Goal: Information Seeking & Learning: Learn about a topic

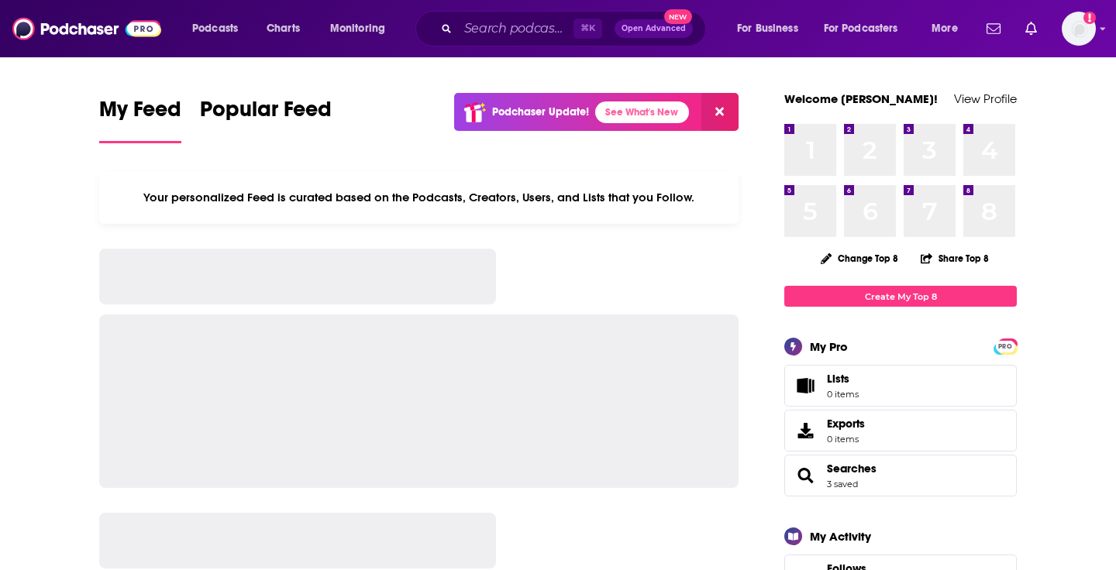
click at [509, 46] on div "Podcasts Charts Monitoring ⌘ K Open Advanced New For Business For Podcasters Mo…" at bounding box center [558, 28] width 1116 height 57
click at [507, 17] on input "Search podcasts, credits, & more..." at bounding box center [515, 28] width 115 height 25
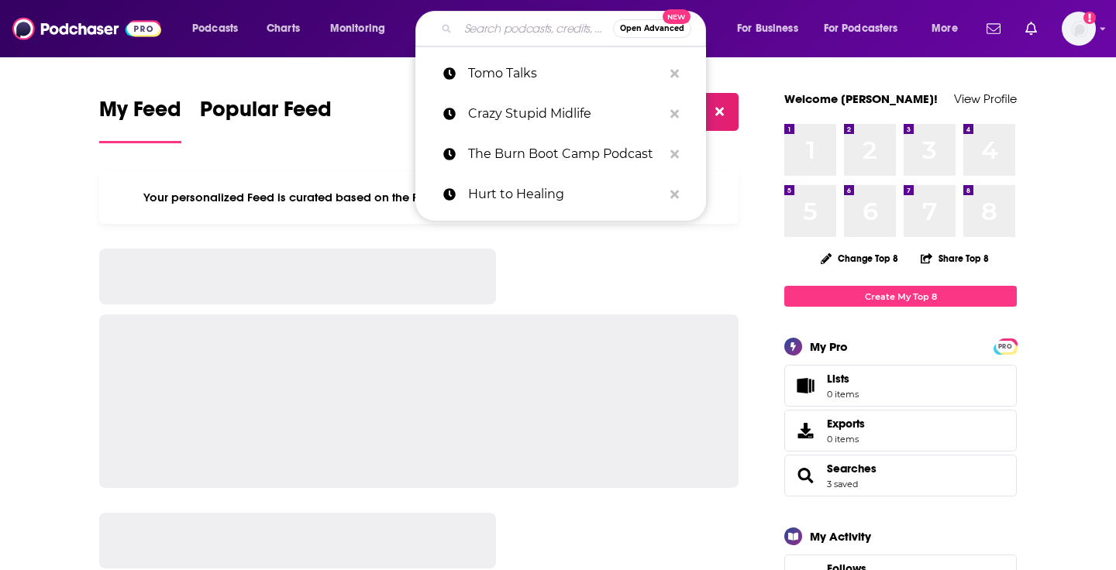
paste input "The [PERSON_NAME] Podcast"
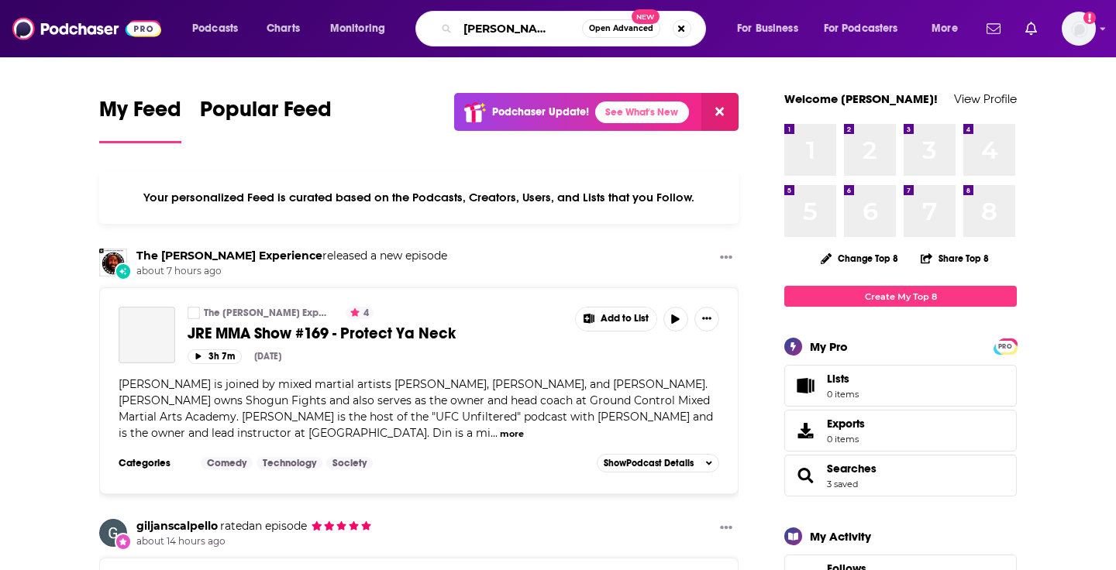
type input "The [PERSON_NAME] Podcast"
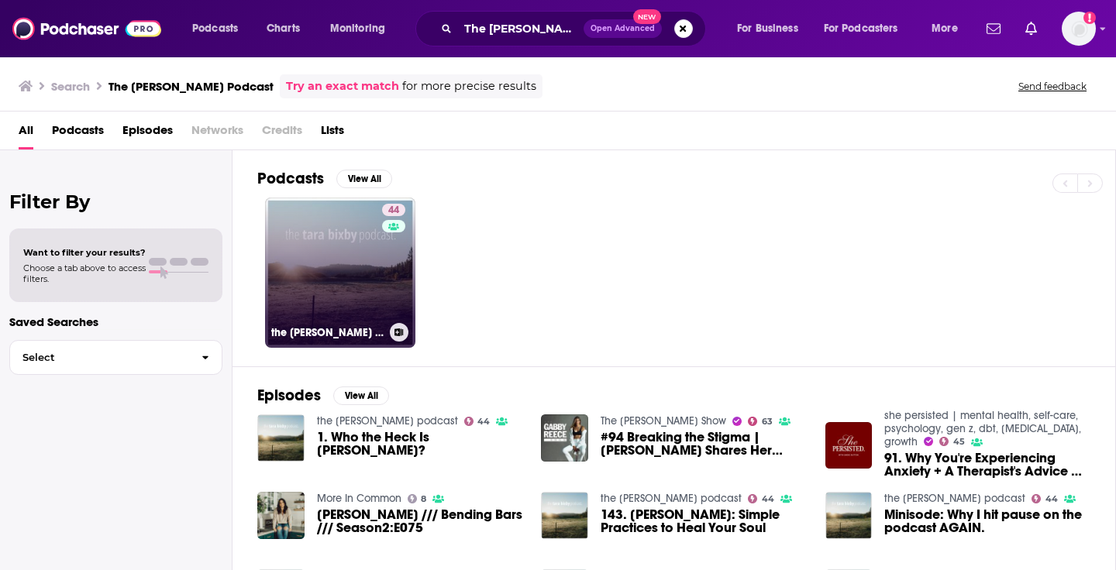
click at [325, 254] on link "44 the [PERSON_NAME] podcast" at bounding box center [340, 273] width 150 height 150
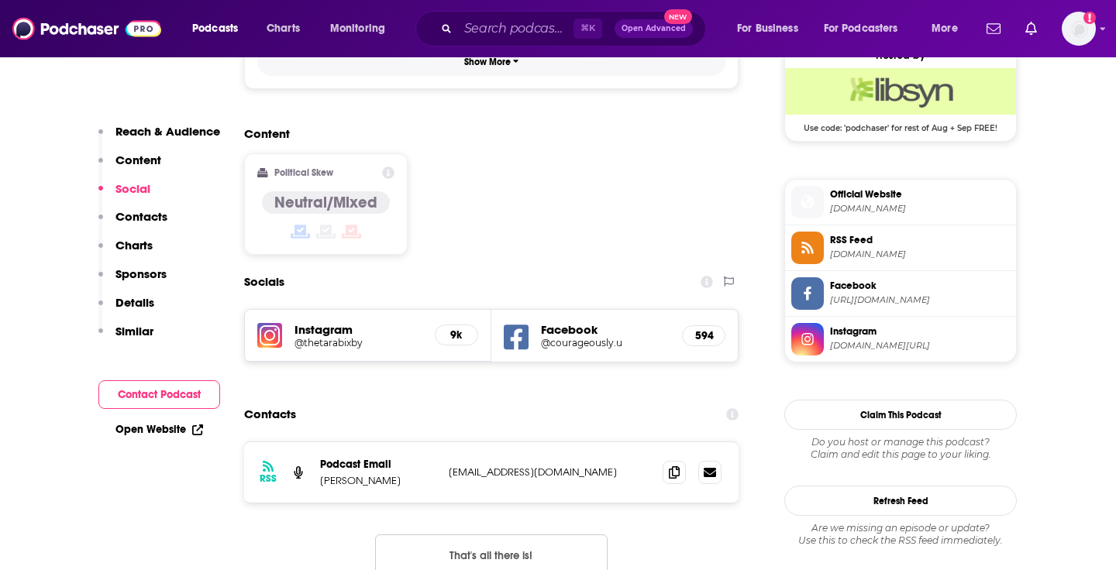
scroll to position [1235, 0]
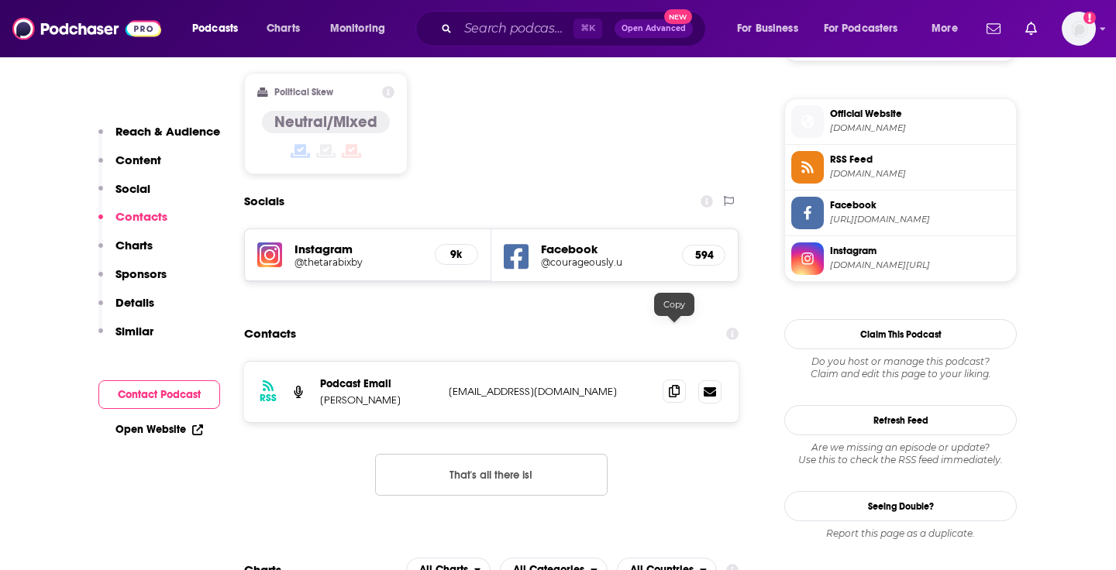
click at [679, 385] on icon at bounding box center [674, 391] width 11 height 12
click at [474, 27] on input "Search podcasts, credits, & more..." at bounding box center [515, 28] width 115 height 25
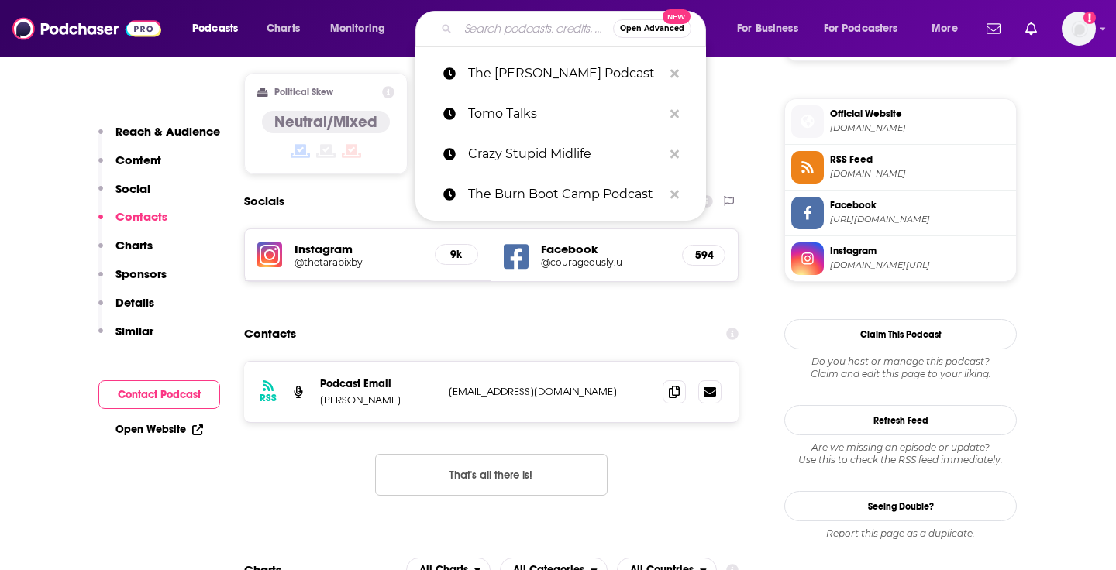
paste input "Owning Your Menopause"
type input "Owning Your Menopause"
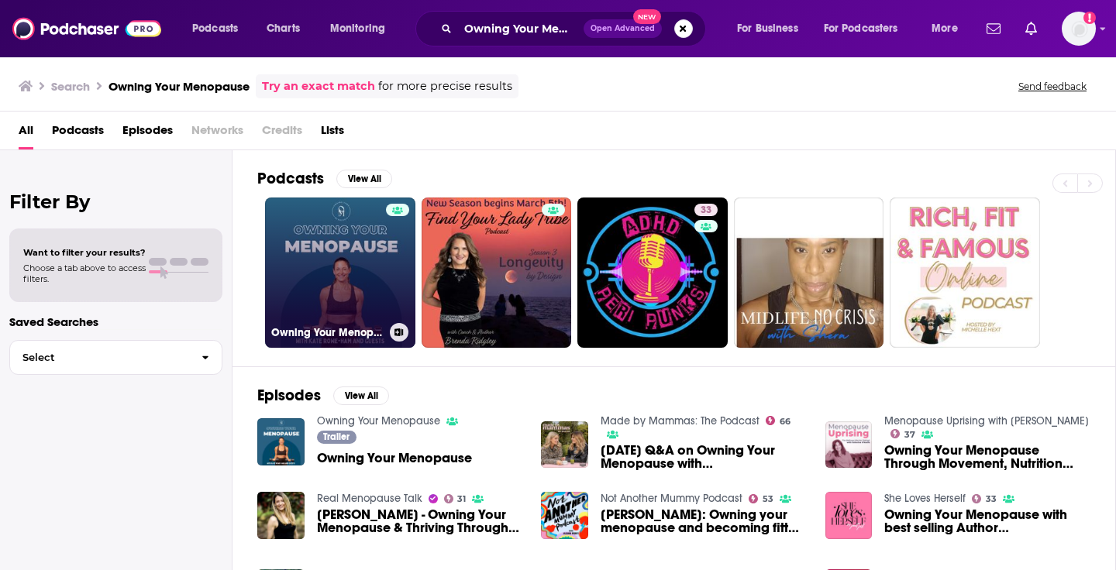
click at [331, 294] on link "Owning Your Menopause" at bounding box center [340, 273] width 150 height 150
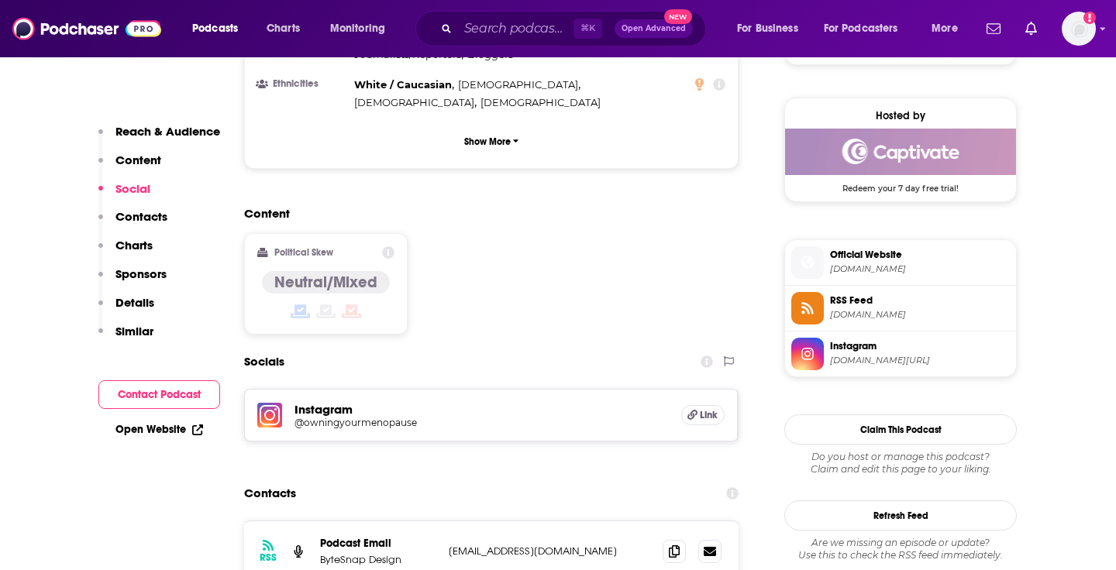
scroll to position [1094, 0]
click at [673, 544] on icon at bounding box center [674, 550] width 11 height 12
click at [498, 36] on input "Search podcasts, credits, & more..." at bounding box center [515, 28] width 115 height 25
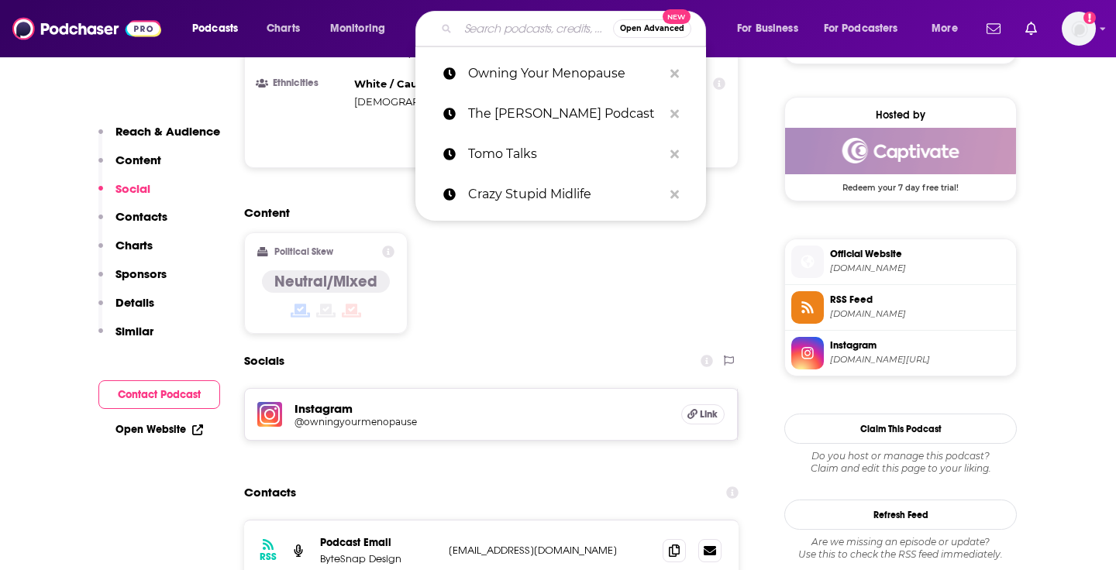
paste input "Wisdom of Wellness"
type input "Wisdom of Wellness"
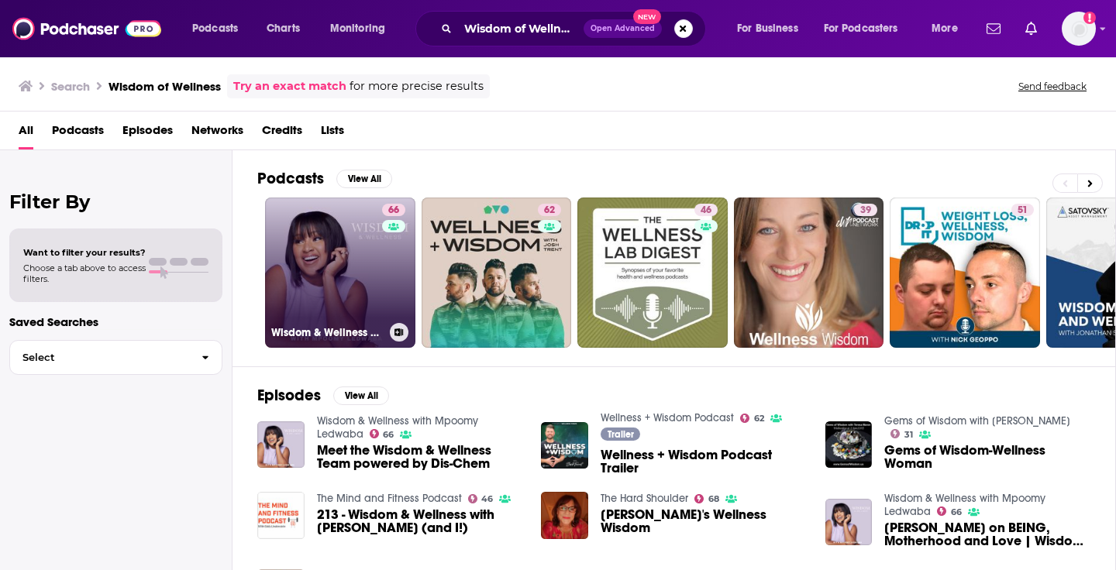
click at [352, 291] on link "66 Wisdom & Wellness with Mpoomy Ledwaba" at bounding box center [340, 273] width 150 height 150
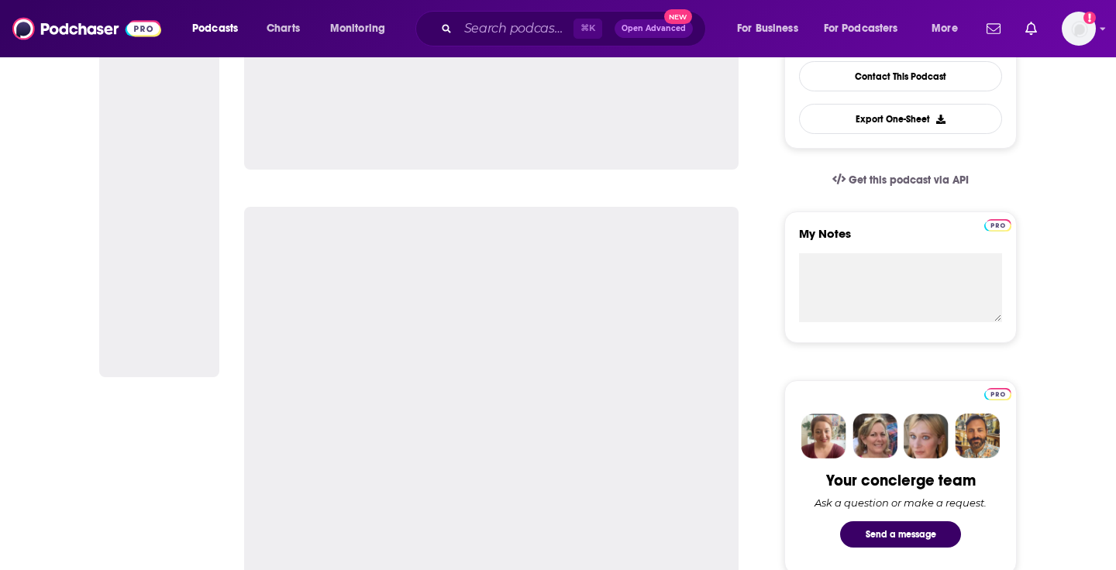
scroll to position [564, 0]
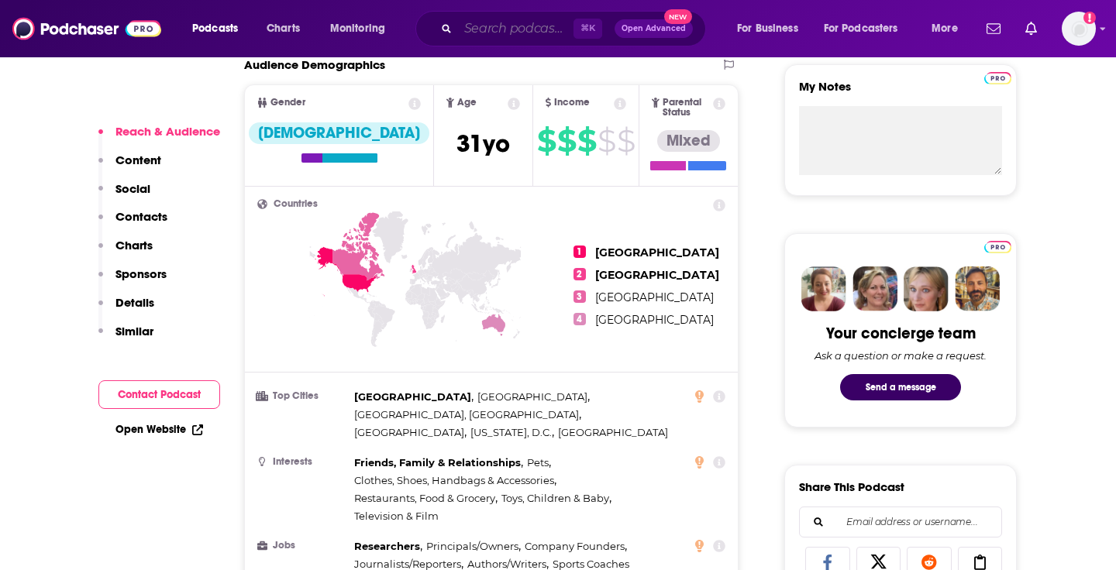
click at [553, 22] on input "Search podcasts, credits, & more..." at bounding box center [515, 28] width 115 height 25
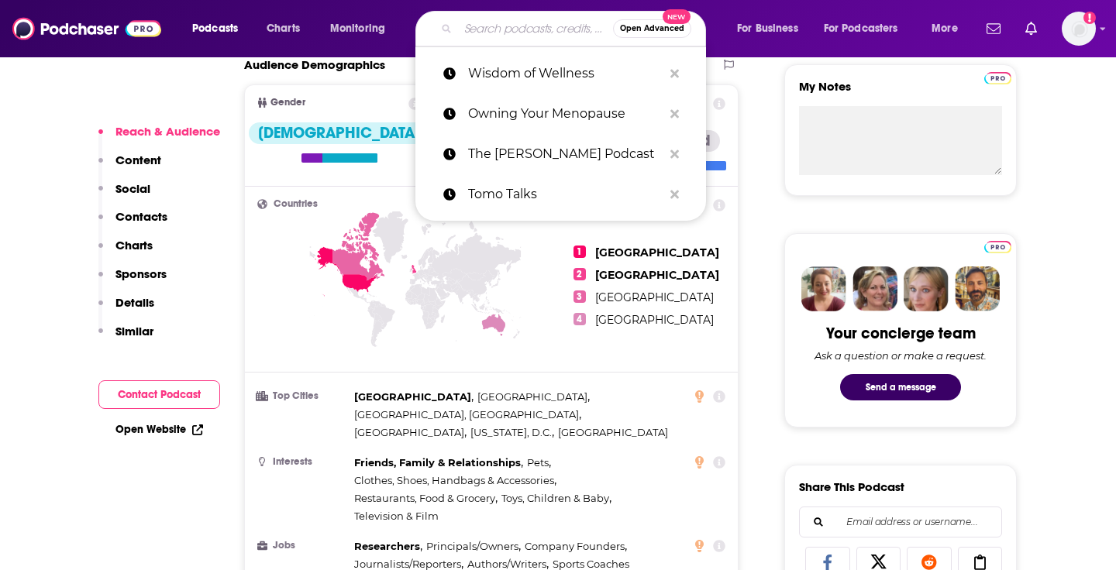
paste input "The Metabolic Link"
type input "The Metabolic Link"
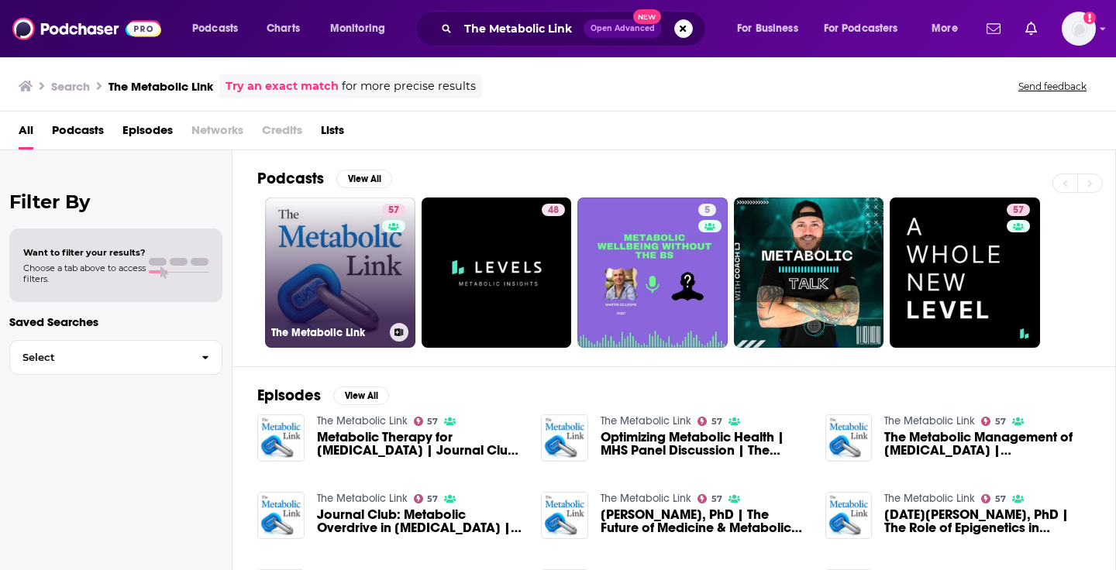
click at [304, 242] on link "57 The Metabolic Link" at bounding box center [340, 273] width 150 height 150
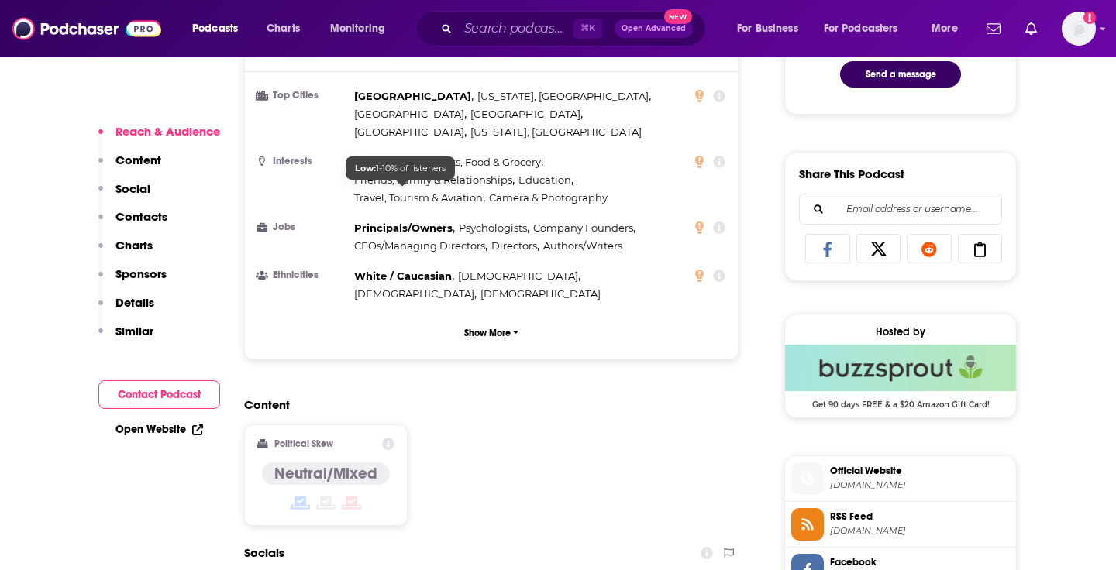
scroll to position [1156, 0]
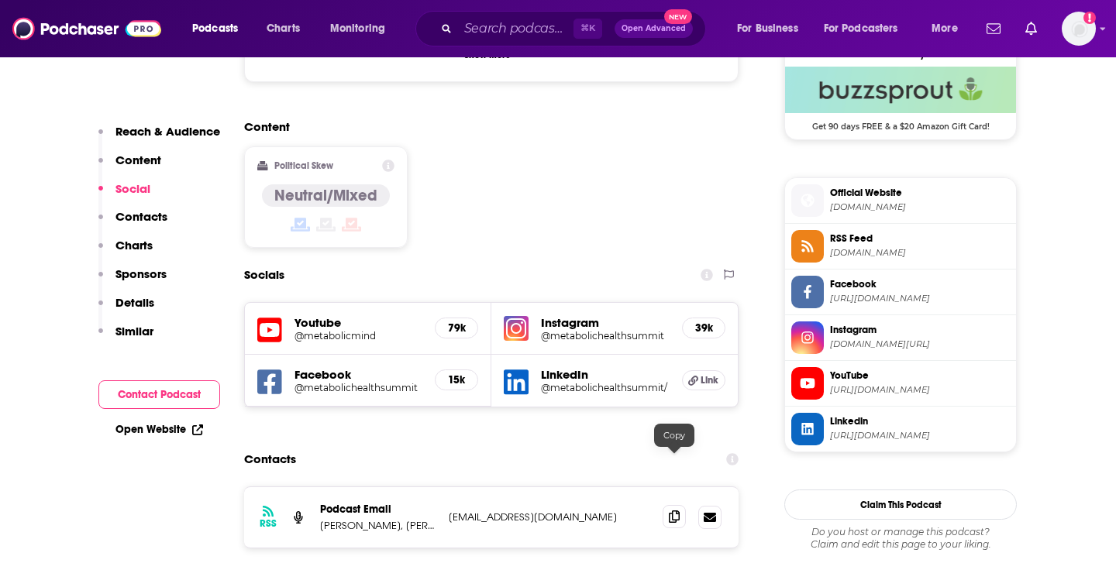
click at [665, 505] on span at bounding box center [674, 516] width 23 height 23
click at [525, 47] on div "Podcasts Charts Monitoring ⌘ K Open Advanced New For Business For Podcasters Mo…" at bounding box center [558, 28] width 1116 height 57
click at [525, 32] on input "Search podcasts, credits, & more..." at bounding box center [515, 28] width 115 height 25
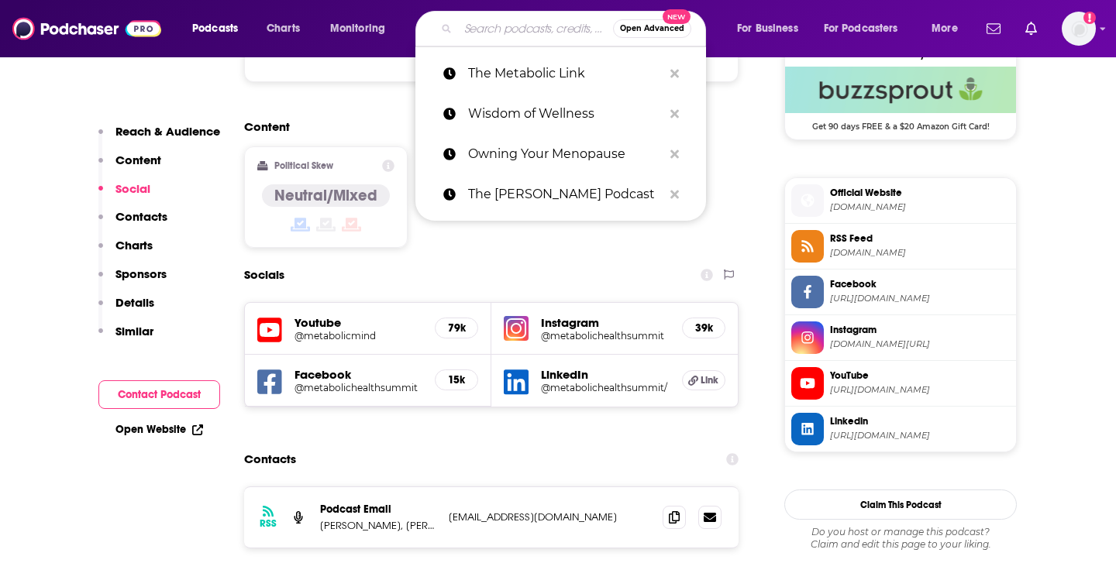
paste input "Healing + Human Potential"
type input "Healing + Human Potential"
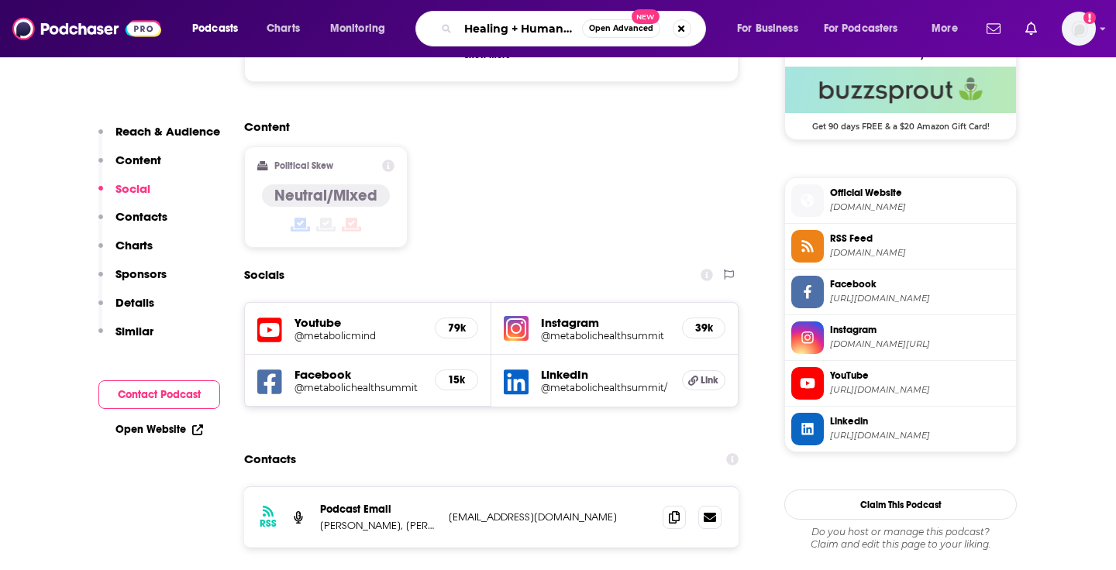
scroll to position [0, 46]
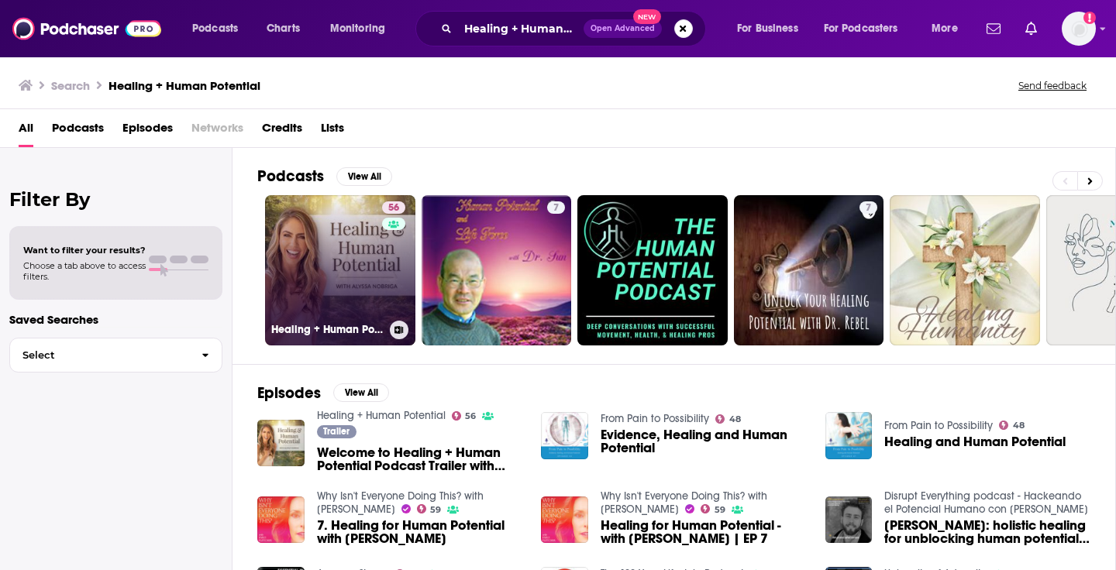
click at [355, 236] on link "56 Healing + Human Potential" at bounding box center [340, 270] width 150 height 150
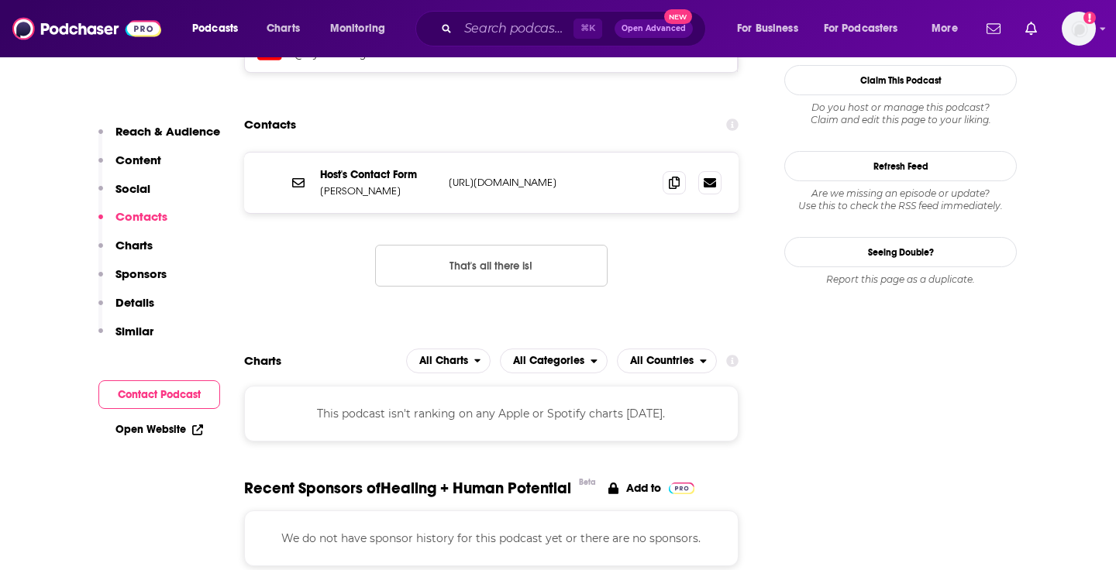
scroll to position [1144, 0]
